Goal: Transaction & Acquisition: Download file/media

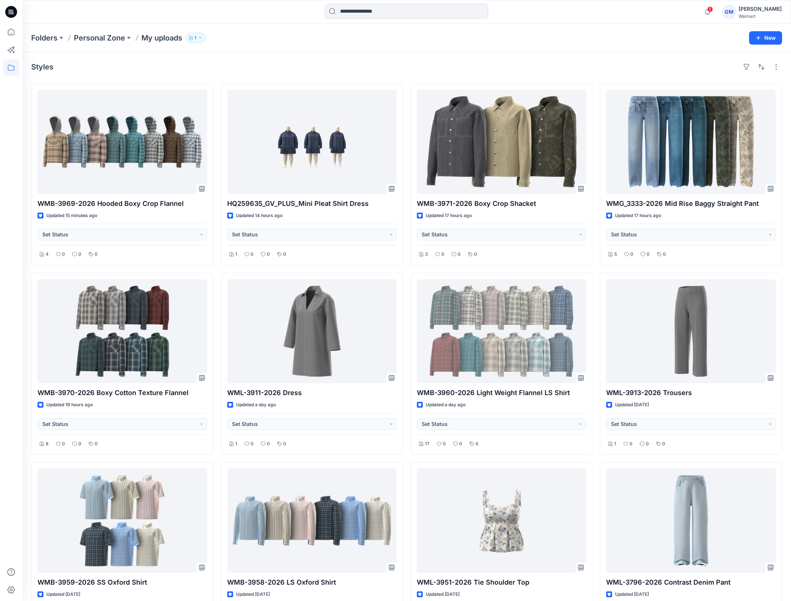
click at [426, 65] on div "Styles" at bounding box center [406, 67] width 751 height 12
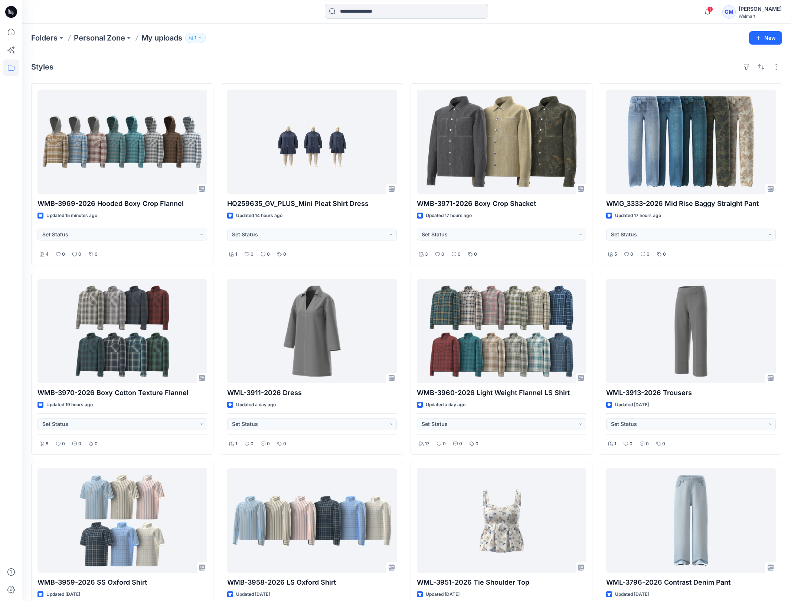
click at [360, 14] on input at bounding box center [406, 11] width 163 height 15
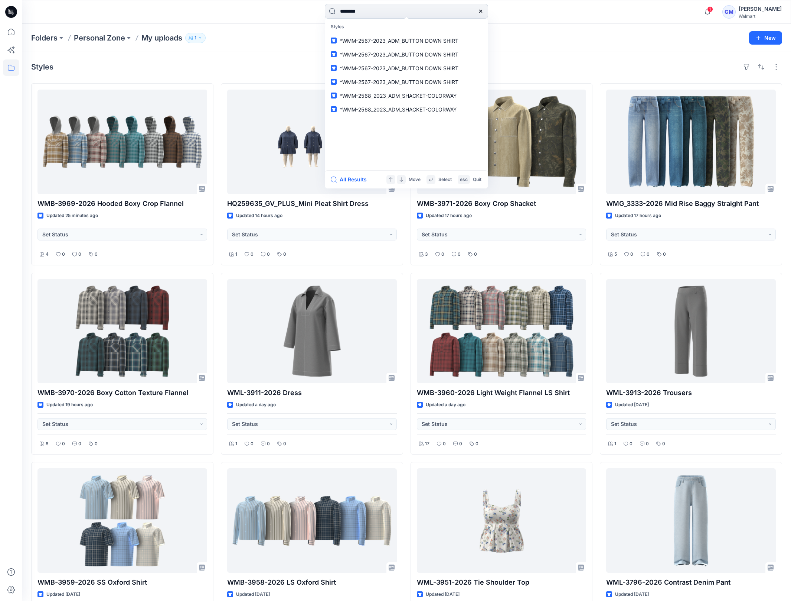
type input "********"
click at [363, 176] on button "All Results" at bounding box center [351, 179] width 41 height 9
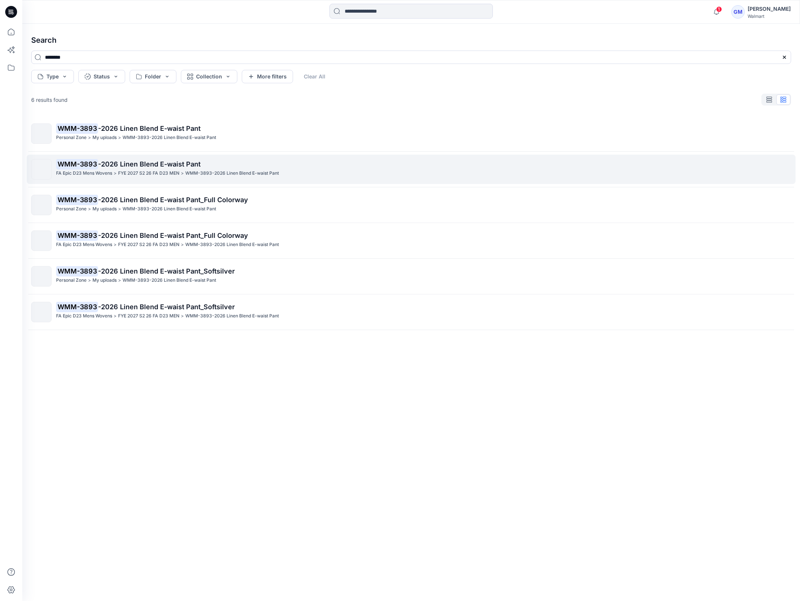
click at [193, 158] on link "WMM-3893 -2026 Linen Blend E-waist Pant FA Epic D23 Mens Wovens > FYE 2027 S2 2…" at bounding box center [411, 169] width 769 height 29
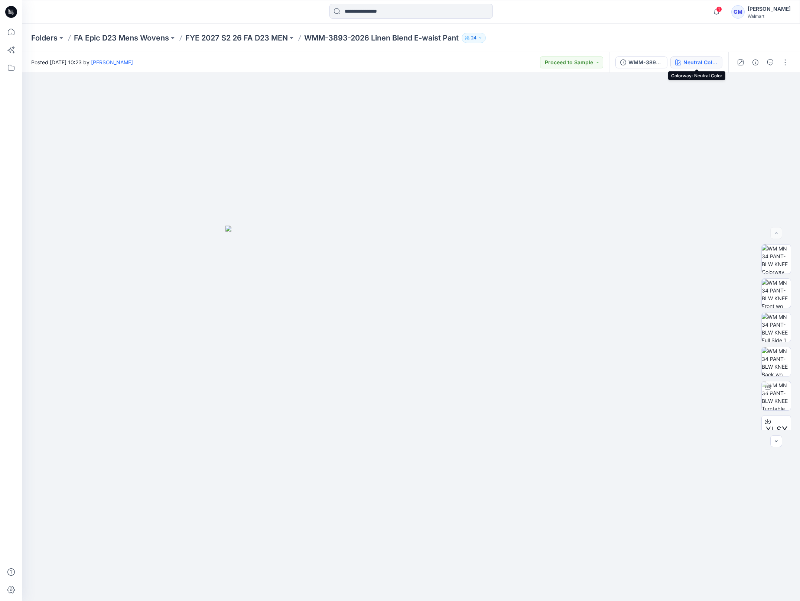
click at [714, 63] on div "Neutral Color" at bounding box center [700, 62] width 34 height 8
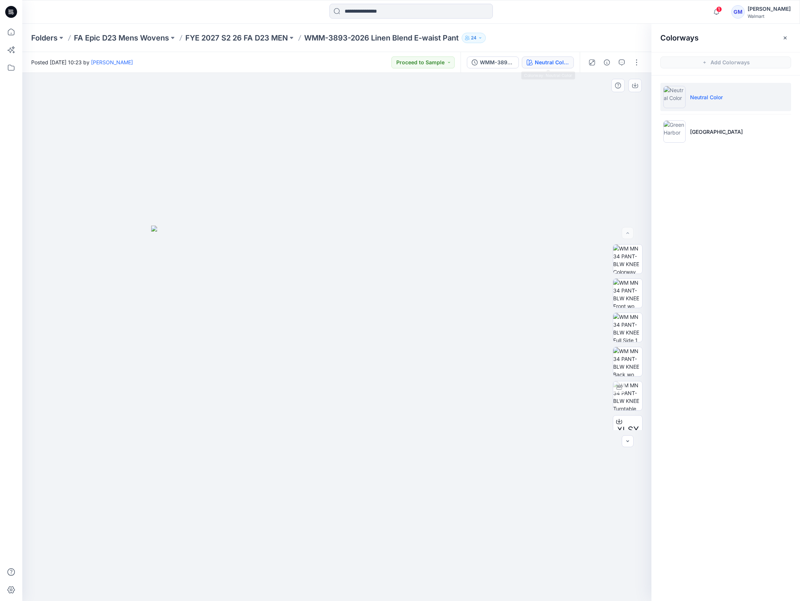
click at [328, 410] on img at bounding box center [336, 412] width 371 height 375
drag, startPoint x: 344, startPoint y: 146, endPoint x: 420, endPoint y: 174, distance: 80.6
click at [344, 146] on div at bounding box center [336, 337] width 629 height 528
click at [487, 62] on div "WMM-3893-2026 Linen Blend E-waist Pant_Full Colorway" at bounding box center [497, 62] width 34 height 8
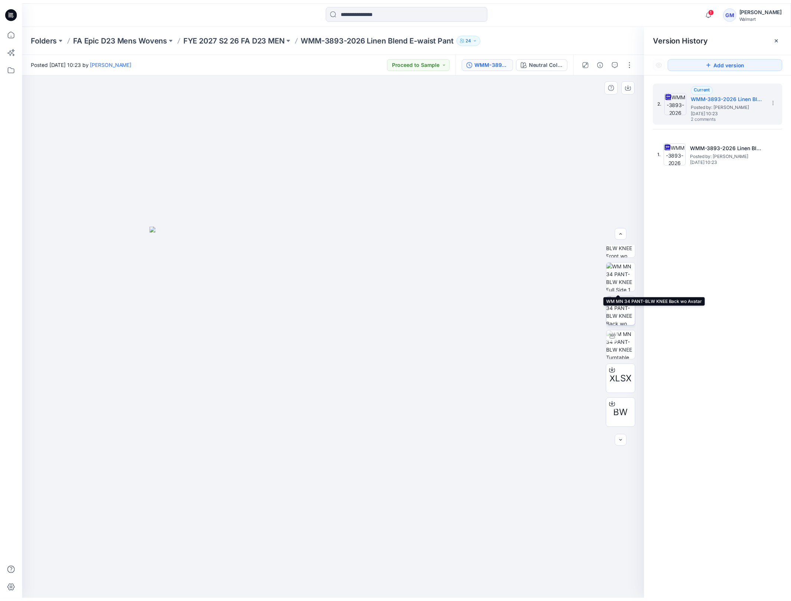
scroll to position [83, 0]
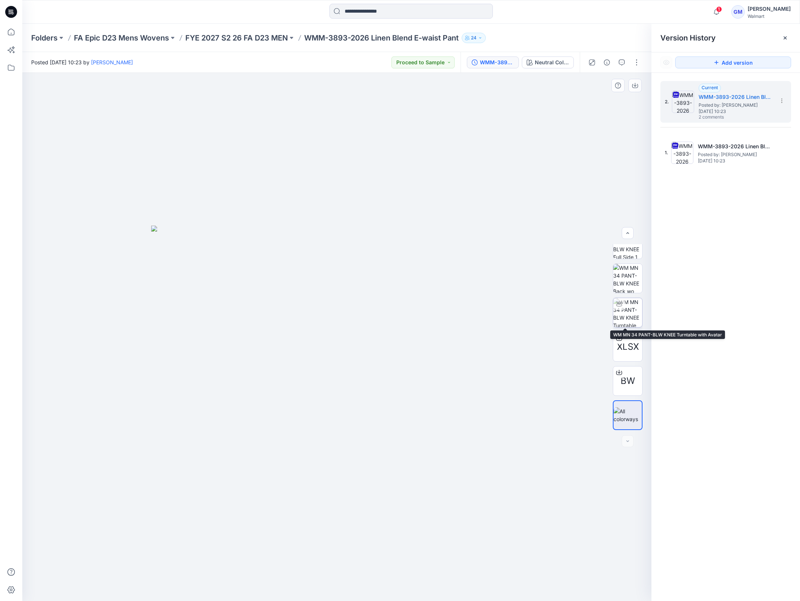
click at [622, 312] on img at bounding box center [627, 312] width 29 height 29
drag, startPoint x: 433, startPoint y: 589, endPoint x: 234, endPoint y: 548, distance: 202.6
click at [210, 560] on div at bounding box center [336, 337] width 629 height 528
click at [438, 392] on div at bounding box center [336, 337] width 629 height 528
click at [727, 111] on span "[DATE] 10:23" at bounding box center [736, 111] width 74 height 5
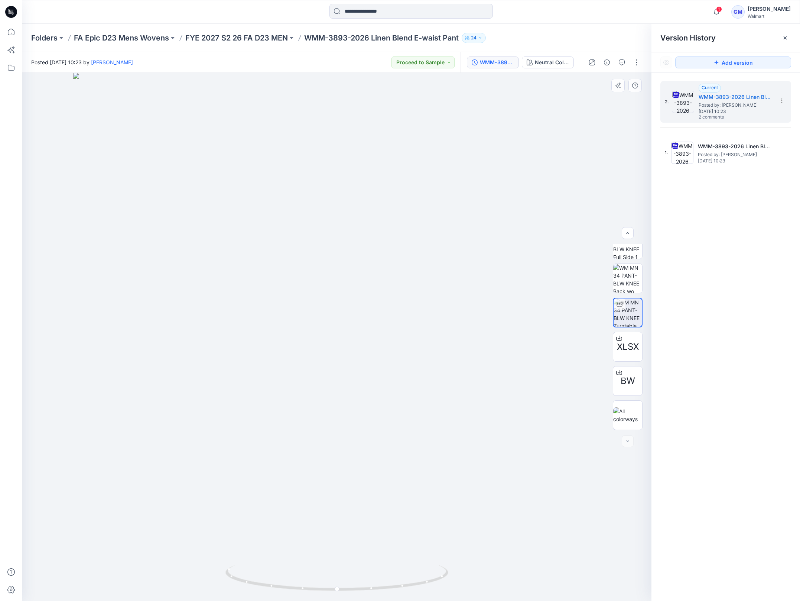
click at [204, 238] on div at bounding box center [336, 337] width 629 height 528
click at [196, 531] on div at bounding box center [336, 337] width 629 height 528
drag, startPoint x: 306, startPoint y: 36, endPoint x: 463, endPoint y: 36, distance: 156.4
click at [463, 36] on div "Folders FA Epic D23 Mens Wovens FYE 2027 S2 26 FA D23 MEN WMM-3893-2026 Linen B…" at bounding box center [382, 38] width 702 height 10
copy p "WMM-3893-2026 Linen Blend E-waist Pant"
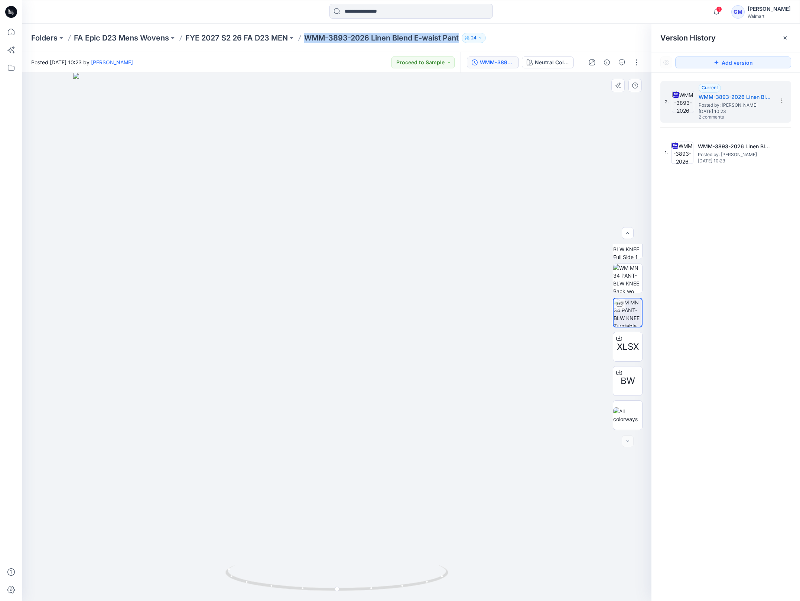
drag, startPoint x: 117, startPoint y: 203, endPoint x: 294, endPoint y: 92, distance: 209.0
click at [117, 203] on div at bounding box center [336, 337] width 629 height 528
click at [320, 327] on div at bounding box center [336, 337] width 629 height 528
click at [291, 63] on div "Posted [DATE] 10:23 by [PERSON_NAME] Proceed to Sample" at bounding box center [241, 62] width 438 height 20
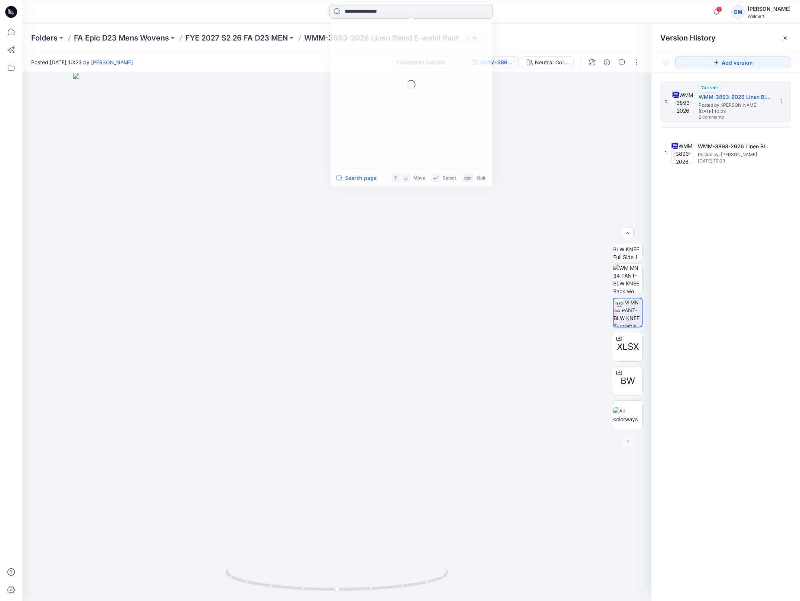
click at [363, 10] on input at bounding box center [410, 11] width 163 height 15
type input "********"
click at [366, 177] on button "All Results" at bounding box center [355, 179] width 41 height 9
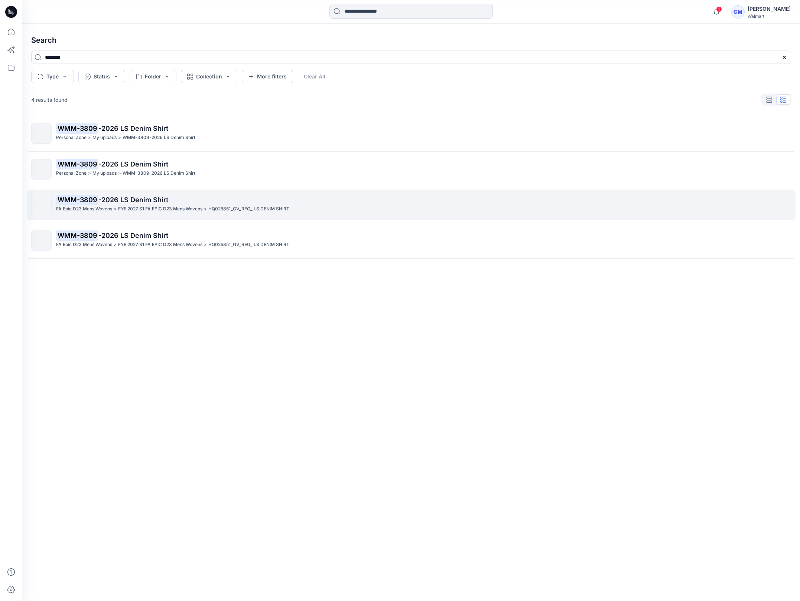
click at [138, 200] on span "-2026 LS Denim Shirt" at bounding box center [133, 200] width 70 height 8
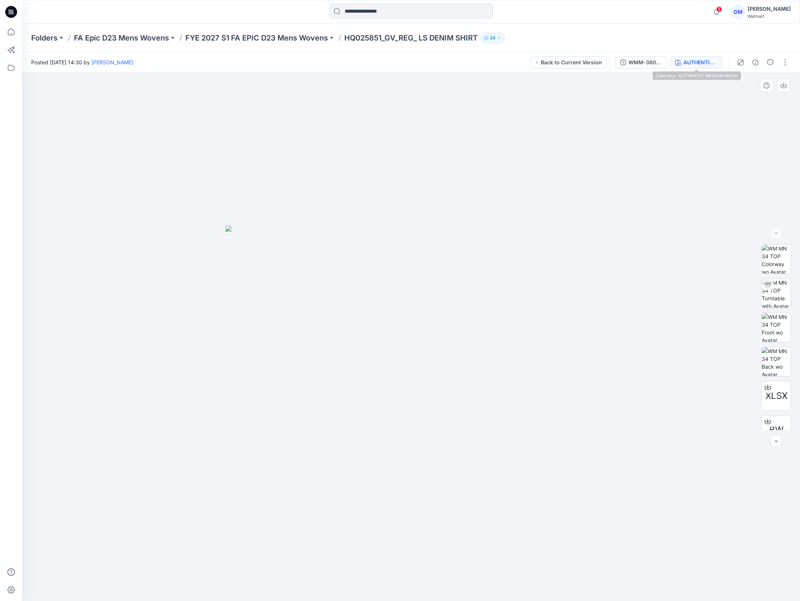
click at [686, 65] on div "AUTHENTIC MEDIUM WASH" at bounding box center [700, 62] width 34 height 8
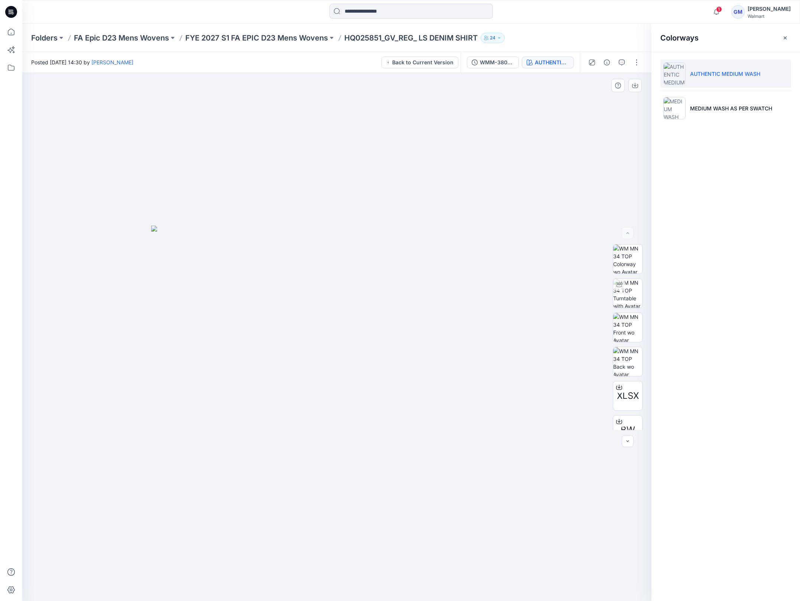
click at [234, 325] on img at bounding box center [336, 412] width 371 height 375
click at [292, 43] on div "Folders FA Epic D23 Mens Wovens FYE 2027 S1 FA EPIC D23 Mens Wovens HQ025851_GV…" at bounding box center [411, 38] width 778 height 28
click at [285, 38] on p "FYE 2027 S1 FA EPIC D23 Mens Wovens" at bounding box center [256, 38] width 143 height 10
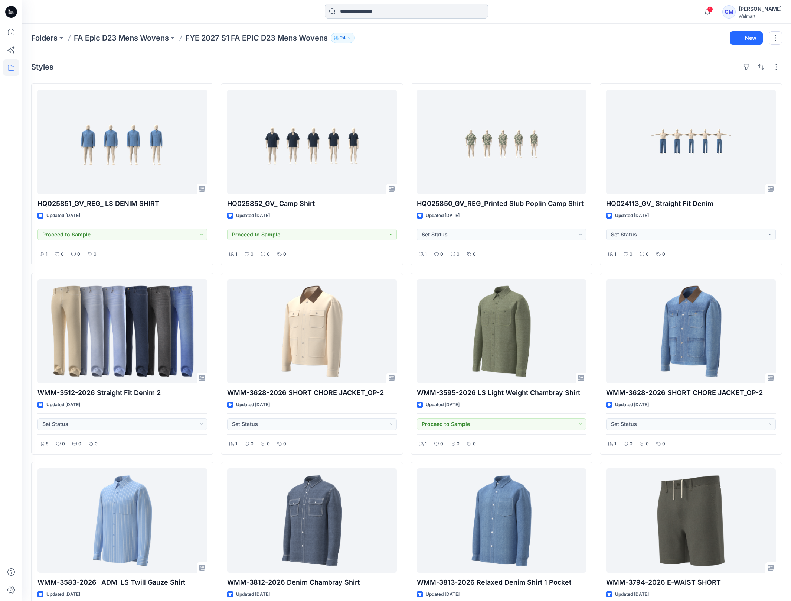
click at [389, 13] on input at bounding box center [406, 11] width 163 height 15
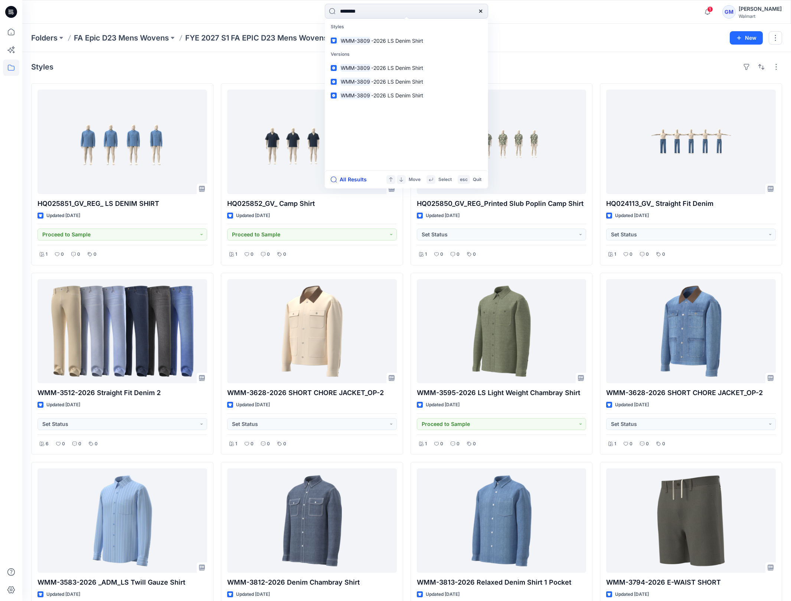
type input "********"
click at [349, 178] on button "All Results" at bounding box center [351, 179] width 41 height 9
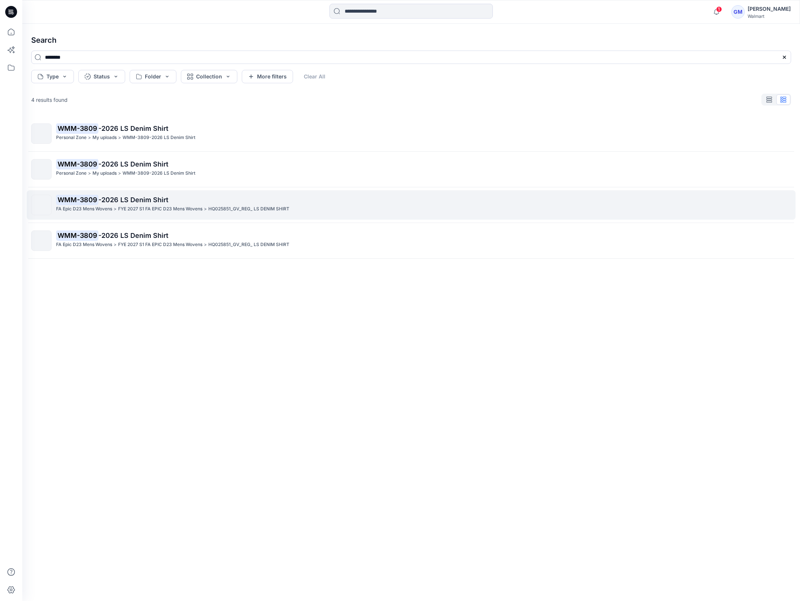
click at [156, 190] on link "WMM-3809 -2026 LS Denim Shirt FA Epic D23 Mens Wovens > FYE 2027 S1 FA EPIC D23…" at bounding box center [411, 204] width 769 height 29
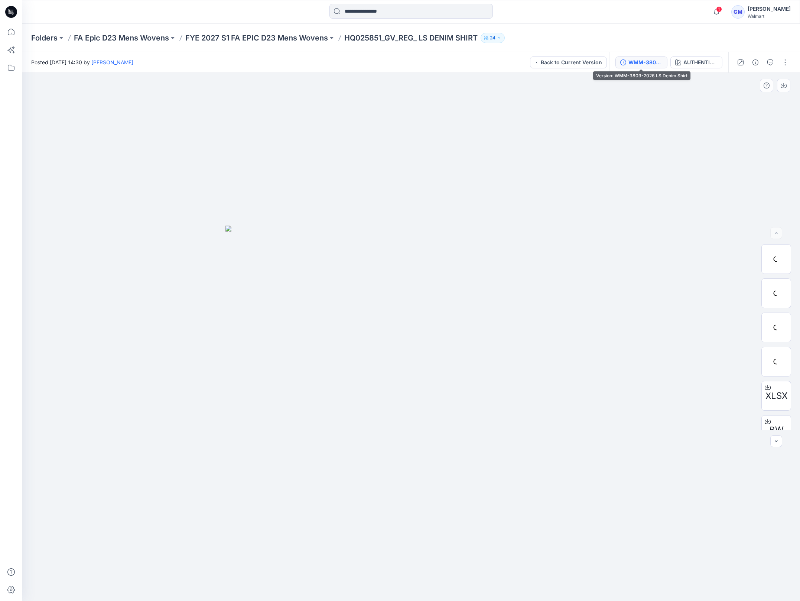
click at [660, 65] on div "WMM-3809-2026 LS Denim Shirt" at bounding box center [645, 62] width 34 height 8
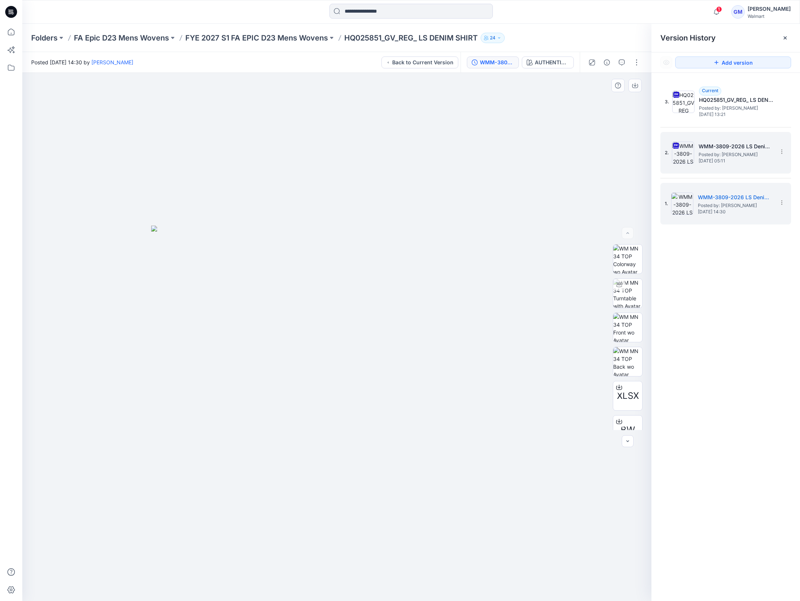
click at [737, 152] on span "Posted by: [PERSON_NAME]" at bounding box center [736, 154] width 74 height 7
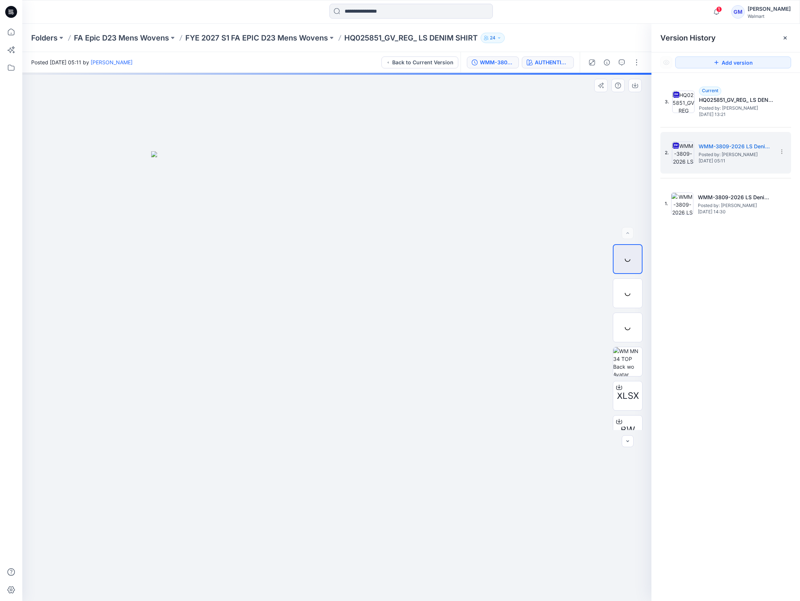
click at [557, 60] on div "AUTHENTIC MEDIUM WASH" at bounding box center [552, 62] width 34 height 8
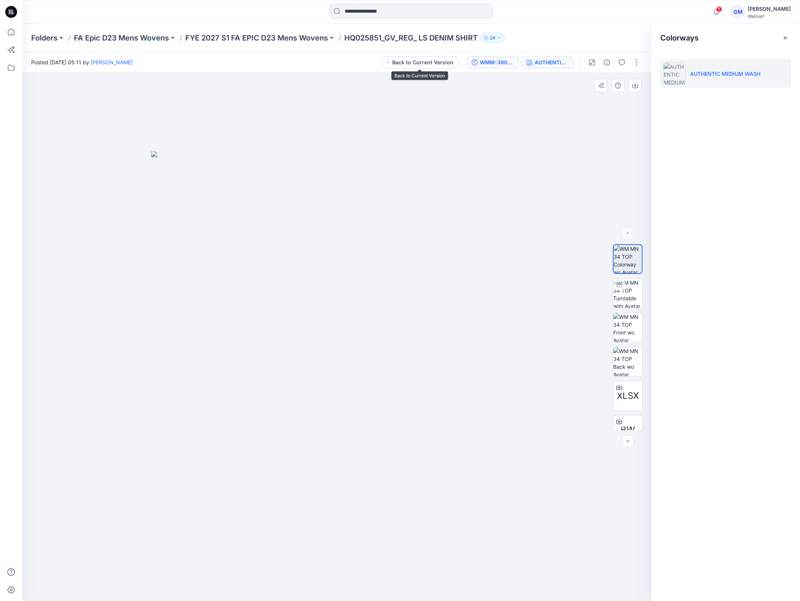
click at [477, 61] on icon "button" at bounding box center [475, 62] width 6 height 6
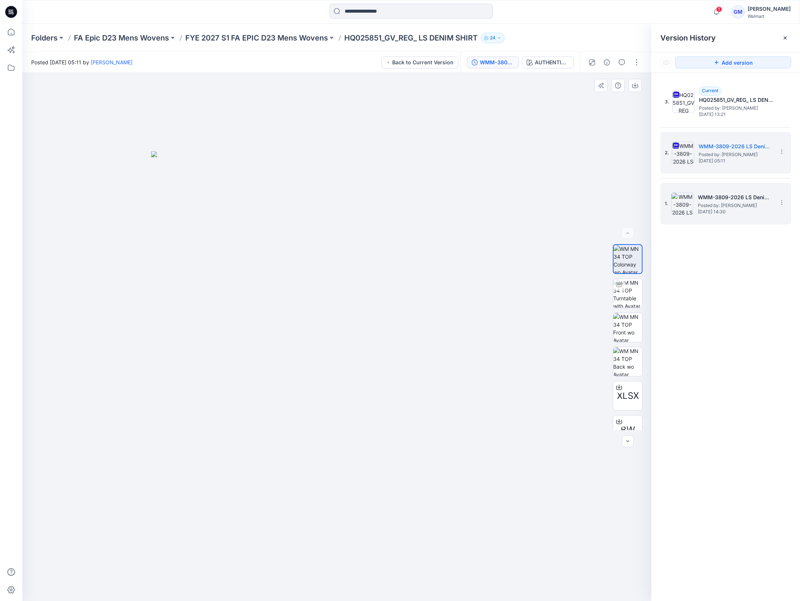
click at [732, 195] on h5 "WMM-3809-2026 LS Denim Shirt" at bounding box center [735, 197] width 74 height 9
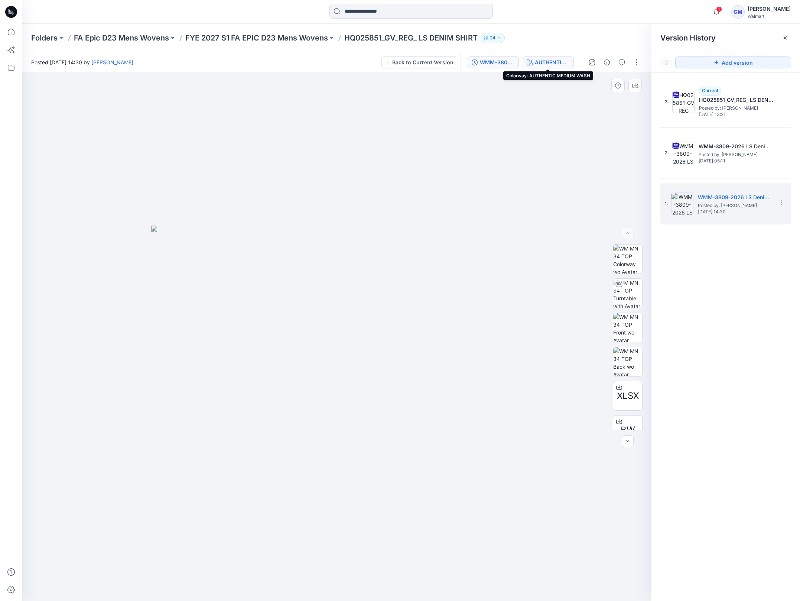
click at [543, 64] on div "AUTHENTIC MEDIUM WASH" at bounding box center [552, 62] width 34 height 8
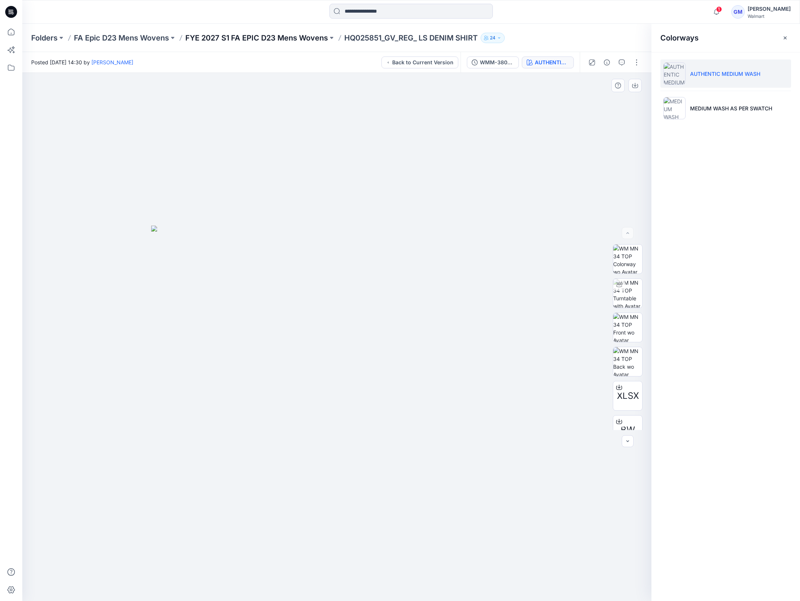
click at [289, 38] on p "FYE 2027 S1 FA EPIC D23 Mens Wovens" at bounding box center [256, 38] width 143 height 10
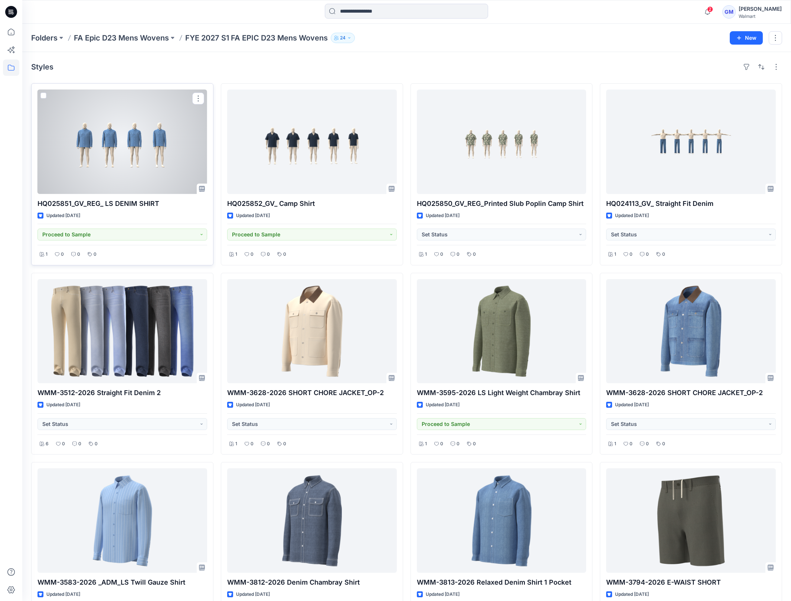
click at [157, 161] on div at bounding box center [123, 142] width 170 height 104
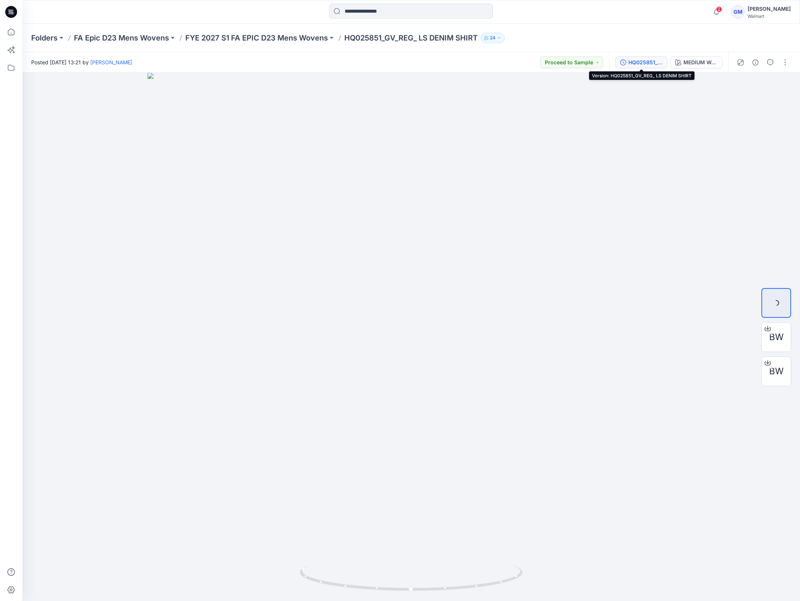
click at [638, 65] on div "HQ025851_GV_REG_ LS DENIM SHIRT" at bounding box center [645, 62] width 34 height 8
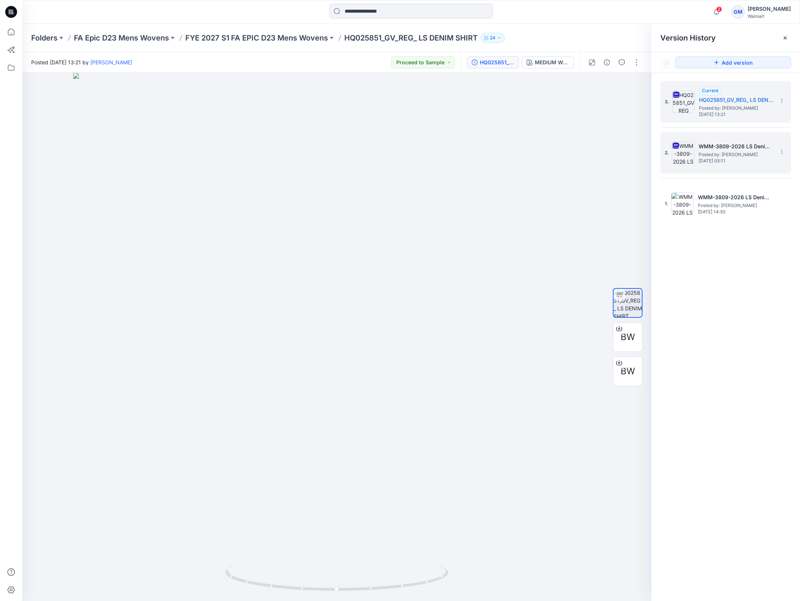
click at [709, 156] on span "Posted by: [PERSON_NAME]" at bounding box center [736, 154] width 74 height 7
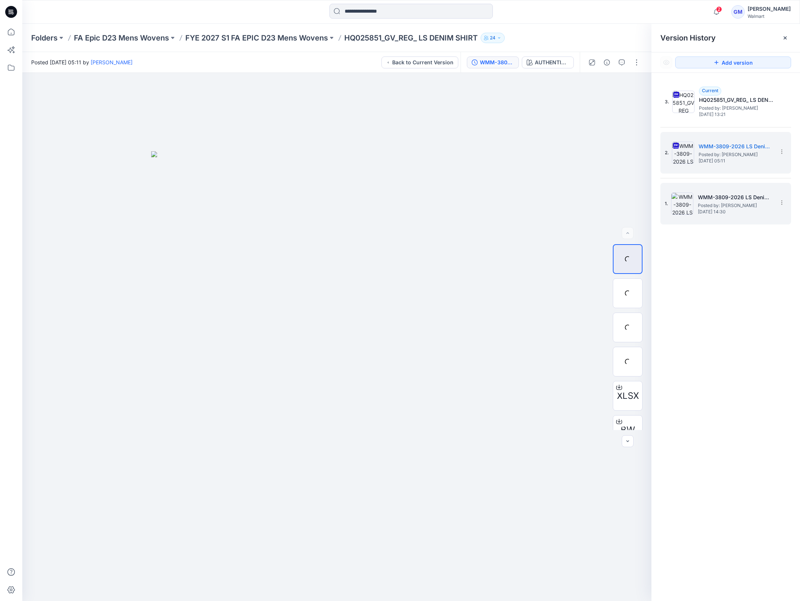
click at [719, 196] on h5 "WMM-3809-2026 LS Denim Shirt" at bounding box center [735, 197] width 74 height 9
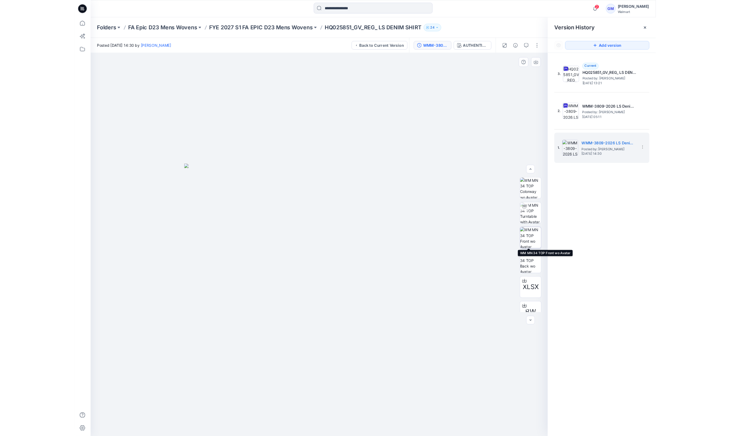
scroll to position [49, 0]
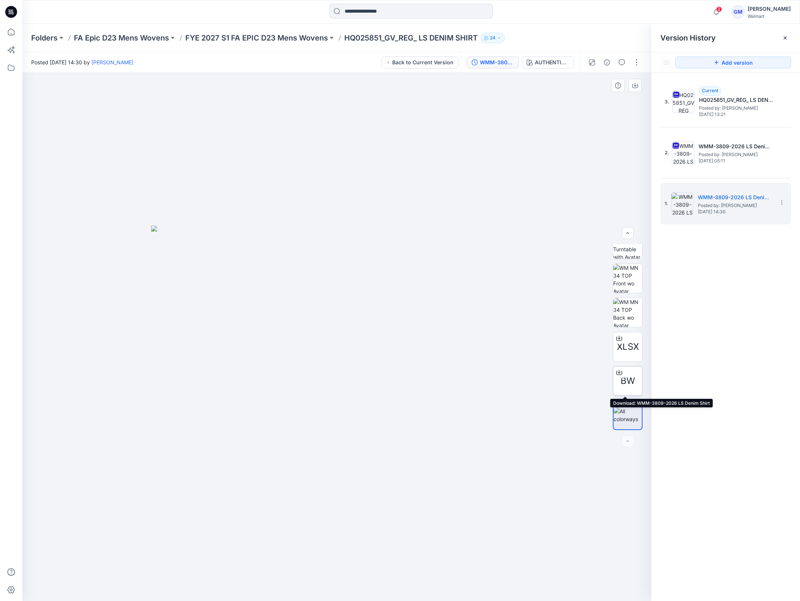
click at [628, 382] on span "BW" at bounding box center [628, 380] width 14 height 13
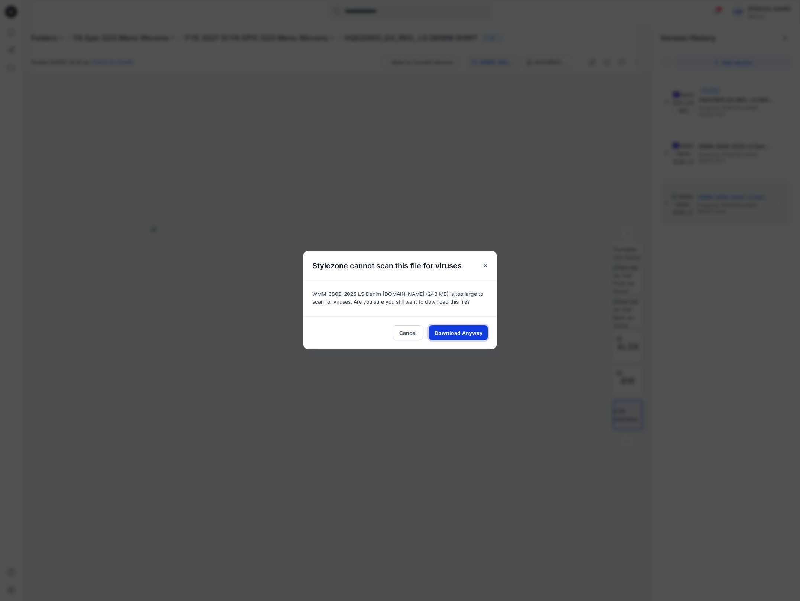
click at [468, 332] on span "Download Anyway" at bounding box center [459, 333] width 48 height 8
